Goal: Task Accomplishment & Management: Manage account settings

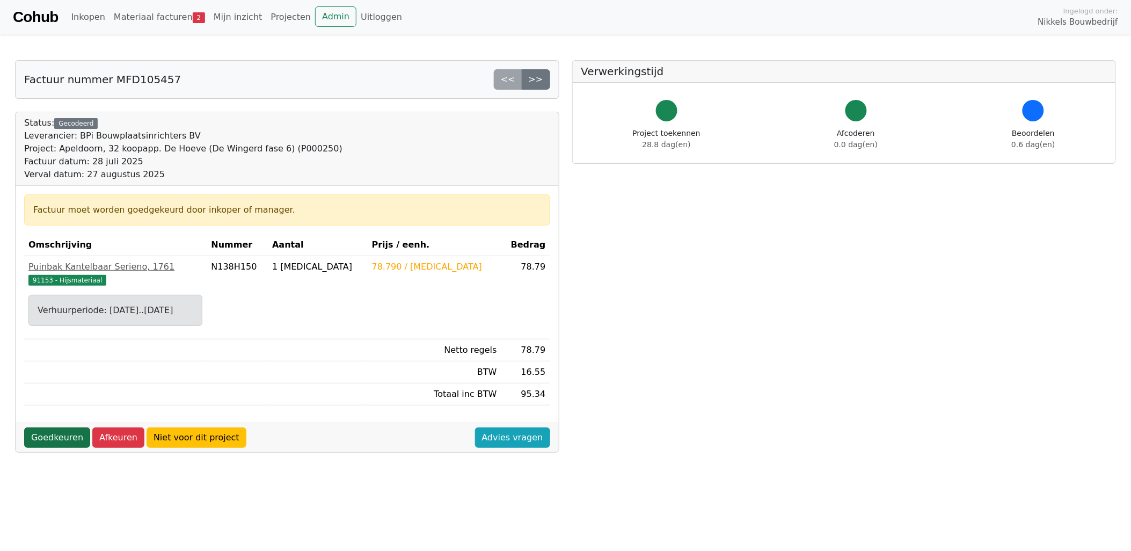
click at [62, 433] on link "Goedkeuren" at bounding box center [57, 437] width 66 height 20
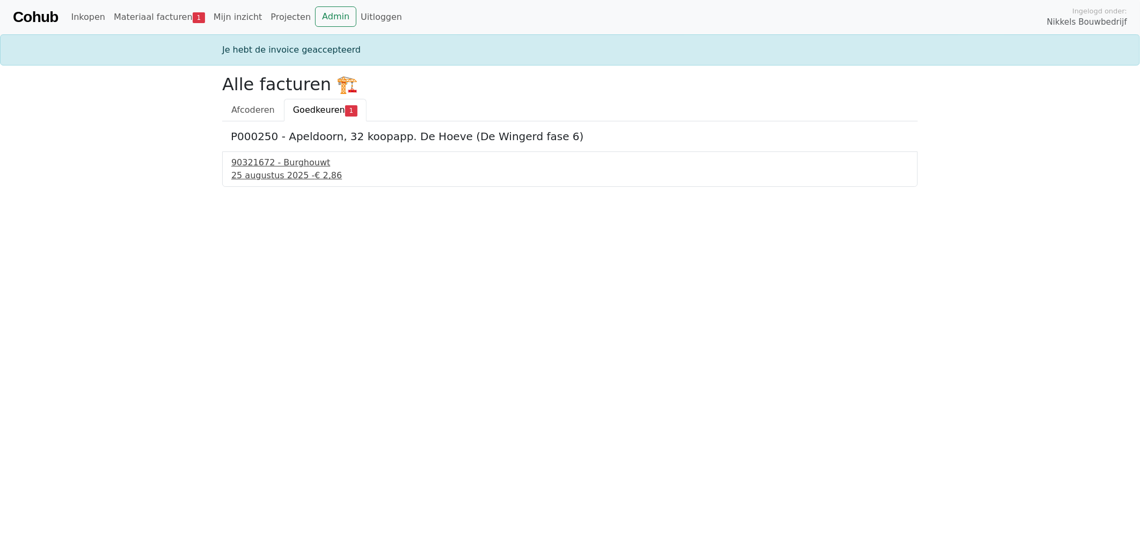
click at [301, 162] on div "90321672 - Burghouwt" at bounding box center [570, 162] width 678 height 13
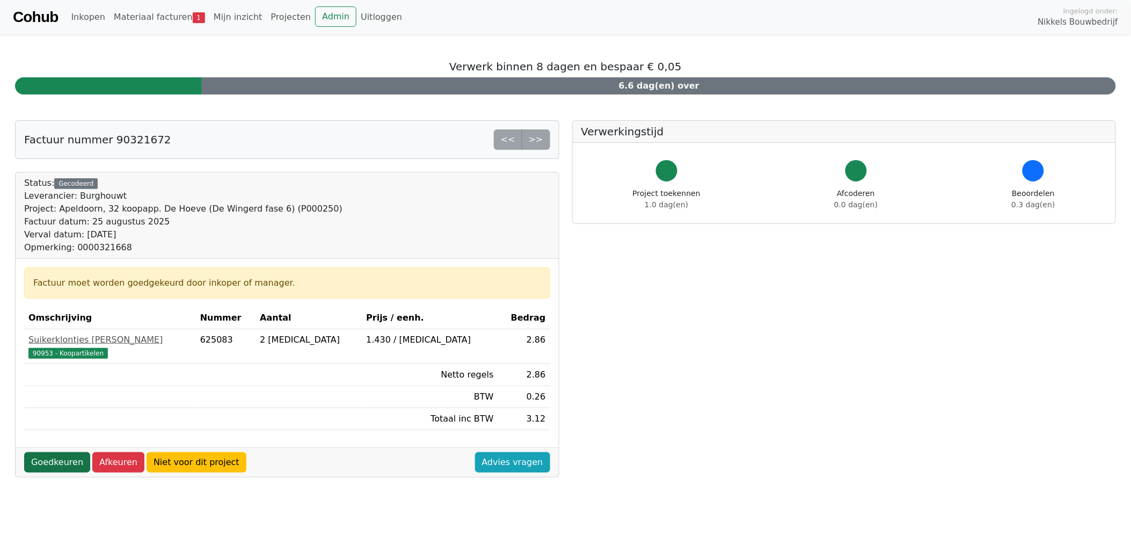
click at [46, 459] on link "Goedkeuren" at bounding box center [57, 462] width 66 height 20
